Goal: Find specific page/section: Find specific page/section

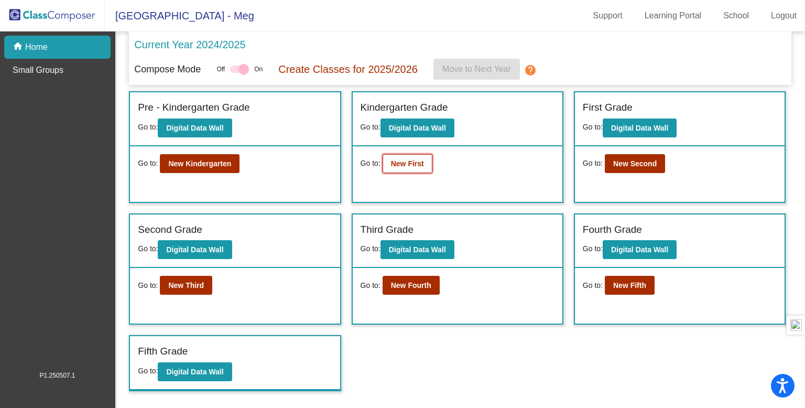
click at [406, 166] on b "New First" at bounding box center [407, 163] width 33 height 8
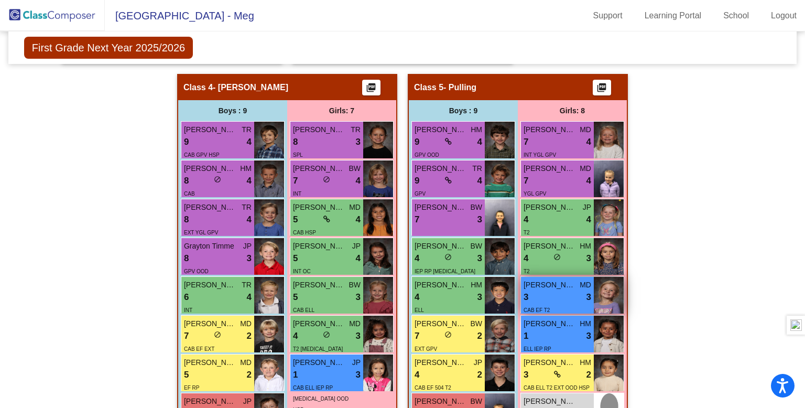
scroll to position [573, 0]
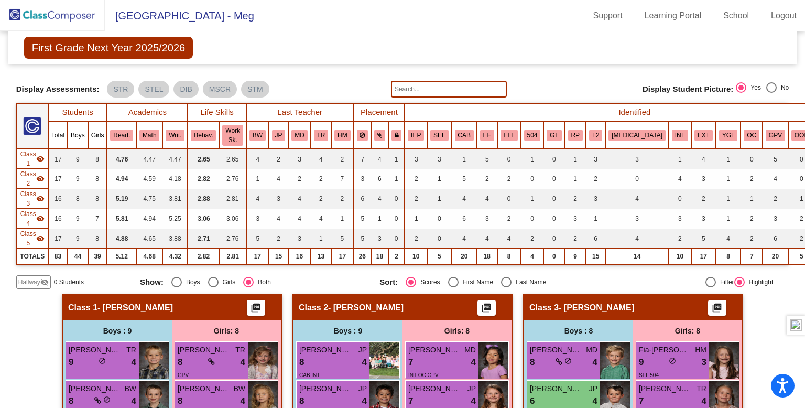
click at [80, 20] on img at bounding box center [52, 15] width 105 height 31
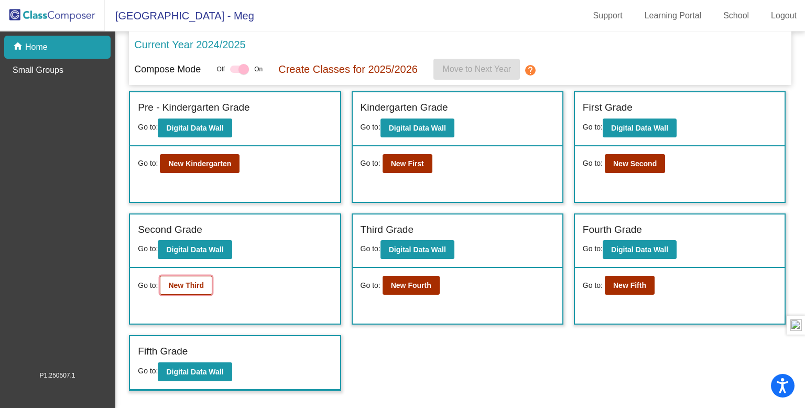
click at [209, 277] on div "Go to: New Third" at bounding box center [175, 285] width 74 height 19
click at [196, 278] on button "New Third" at bounding box center [186, 285] width 52 height 19
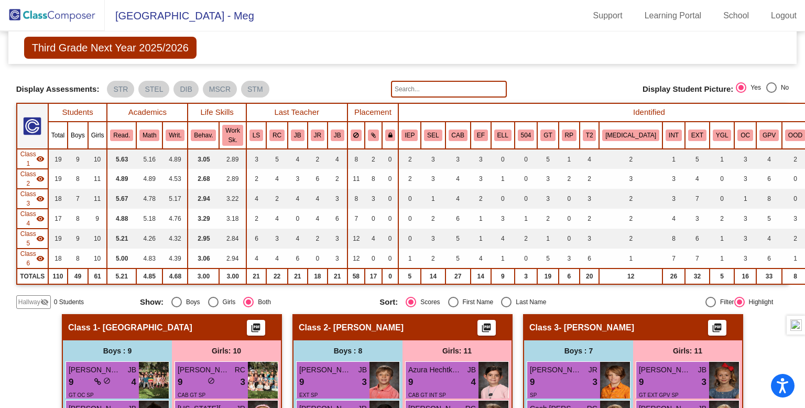
click at [474, 87] on input "text" at bounding box center [449, 89] width 116 height 17
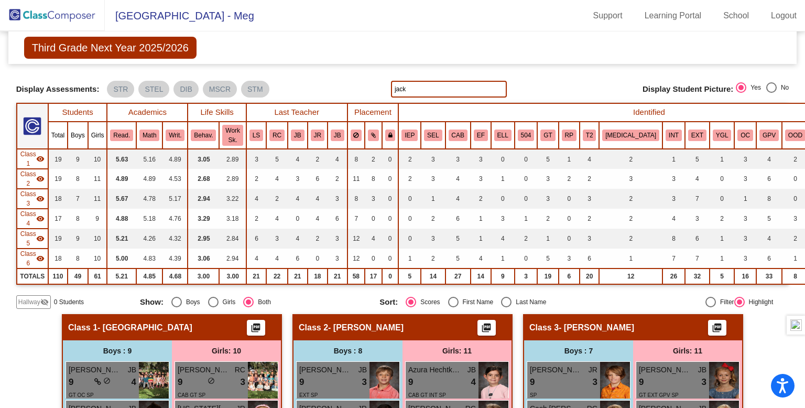
type input "jack"
click at [18, 14] on img at bounding box center [52, 15] width 105 height 31
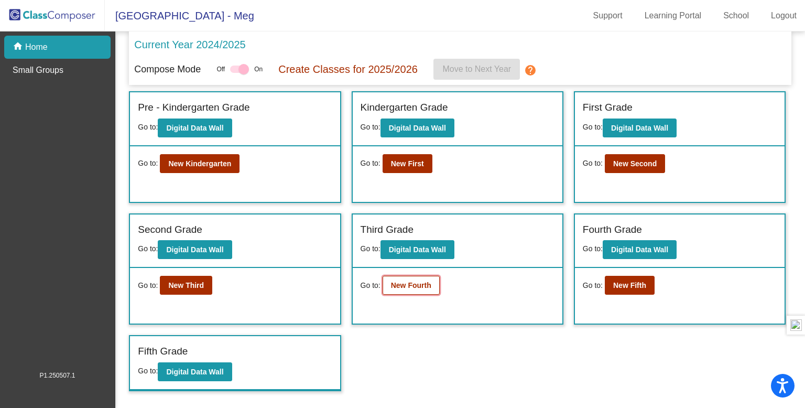
click at [425, 289] on button "New Fourth" at bounding box center [411, 285] width 57 height 19
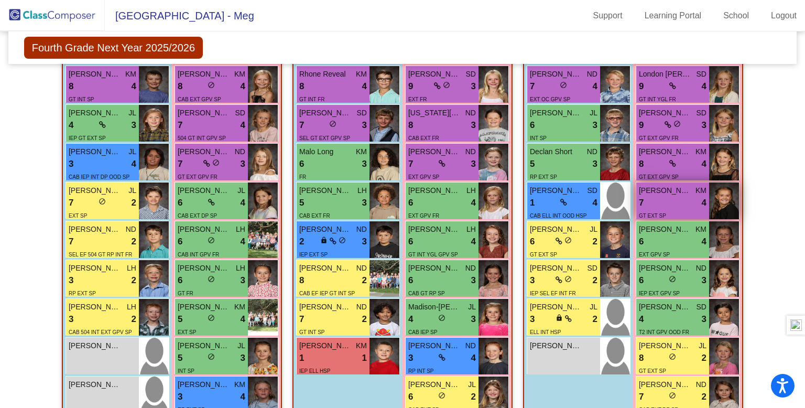
scroll to position [277, 0]
